Goal: Navigation & Orientation: Find specific page/section

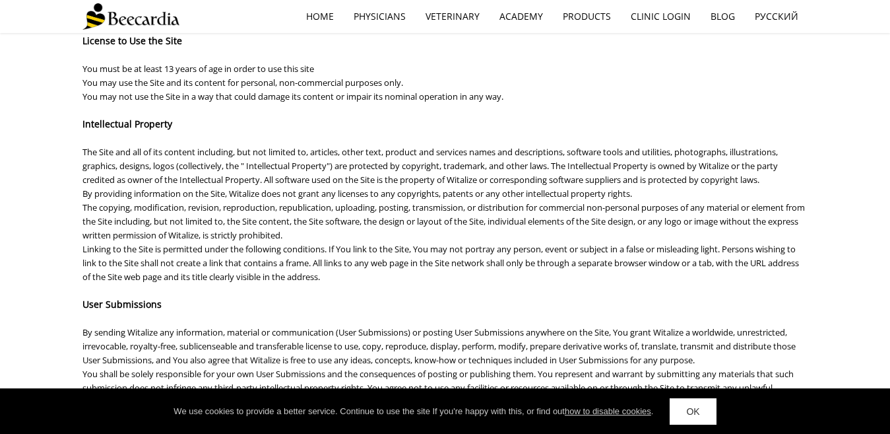
scroll to position [132, 0]
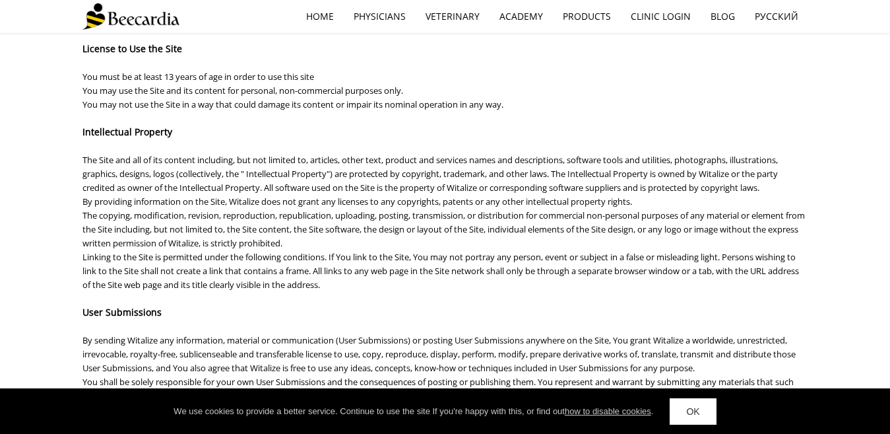
click at [692, 412] on link "OK" at bounding box center [693, 411] width 46 height 26
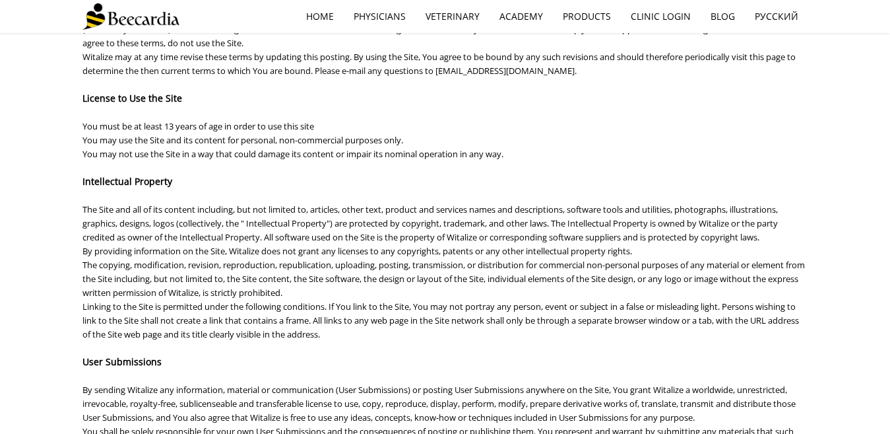
scroll to position [0, 0]
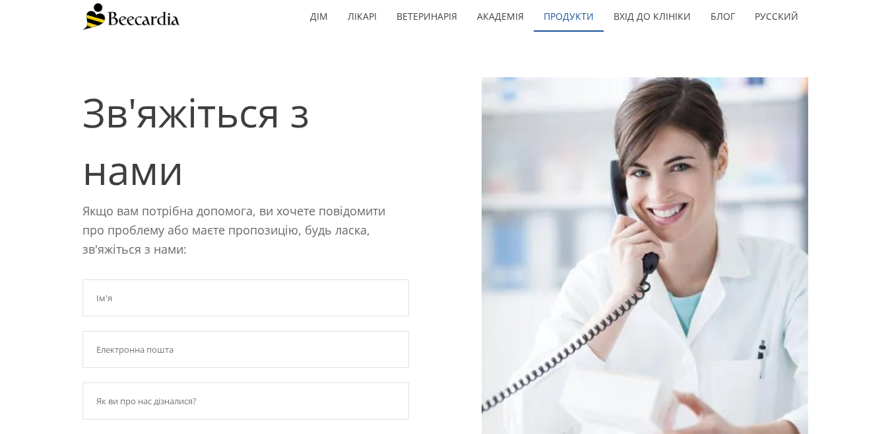
click at [577, 20] on font "Продукти" at bounding box center [569, 16] width 50 height 13
